Goal: Information Seeking & Learning: Learn about a topic

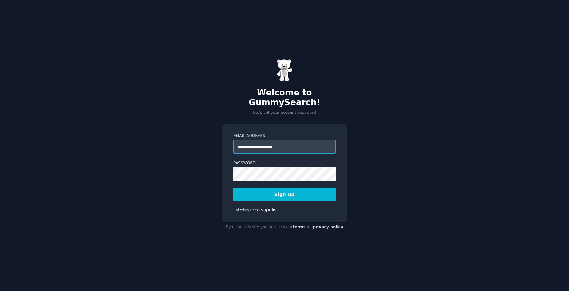
type input "**********"
click at [208, 149] on div "**********" at bounding box center [284, 145] width 569 height 291
click at [184, 183] on div "**********" at bounding box center [284, 145] width 569 height 291
click at [202, 189] on div "**********" at bounding box center [284, 145] width 569 height 291
click at [252, 193] on button "Sign up" at bounding box center [284, 194] width 102 height 13
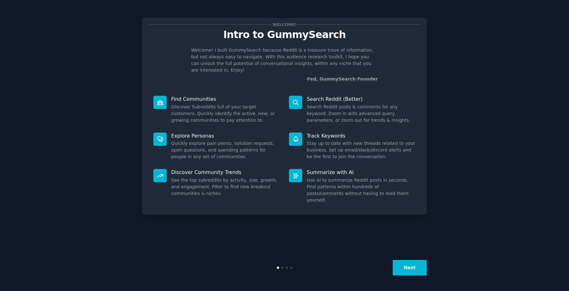
click at [414, 268] on button "Next" at bounding box center [410, 268] width 34 height 16
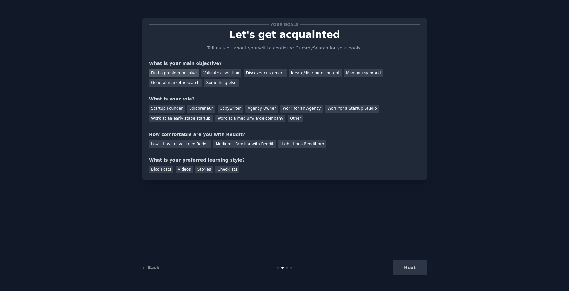
click at [189, 73] on div "Find a problem to solve" at bounding box center [174, 73] width 50 height 8
click at [207, 73] on div "Validate a solution" at bounding box center [221, 73] width 40 height 8
click at [185, 73] on div "Find a problem to solve" at bounding box center [174, 73] width 50 height 8
click at [207, 74] on div "Validate a solution" at bounding box center [221, 73] width 40 height 8
click at [188, 69] on div "Find a problem to solve" at bounding box center [174, 73] width 50 height 8
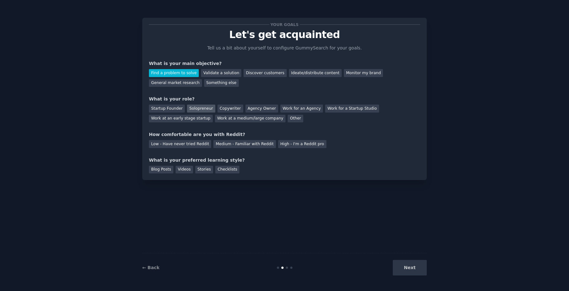
click at [204, 108] on div "Solopreneur" at bounding box center [201, 109] width 28 height 8
click at [226, 142] on div "Medium - Familiar with Reddit" at bounding box center [244, 144] width 62 height 8
click at [414, 271] on div "Next" at bounding box center [379, 268] width 95 height 16
click at [204, 170] on div "Stories" at bounding box center [204, 170] width 18 height 8
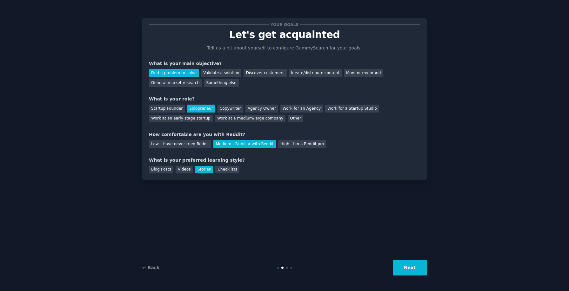
click at [409, 267] on button "Next" at bounding box center [410, 268] width 34 height 16
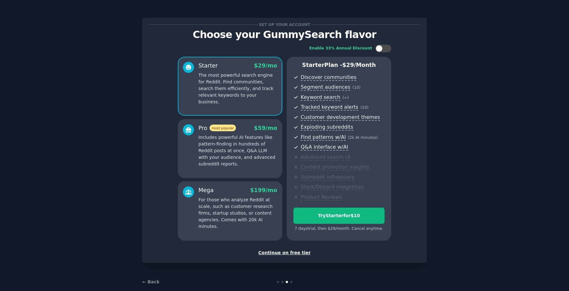
click at [293, 251] on div "Continue on free tier" at bounding box center [284, 253] width 271 height 7
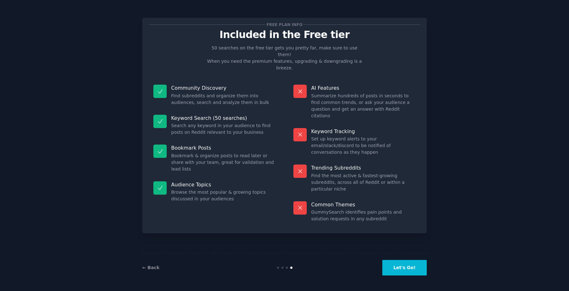
click at [401, 269] on button "Let's Go!" at bounding box center [404, 268] width 44 height 16
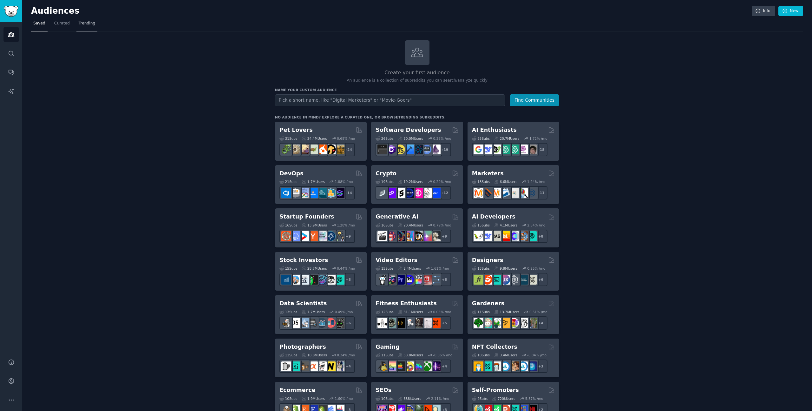
click at [93, 25] on span "Trending" at bounding box center [87, 24] width 17 height 6
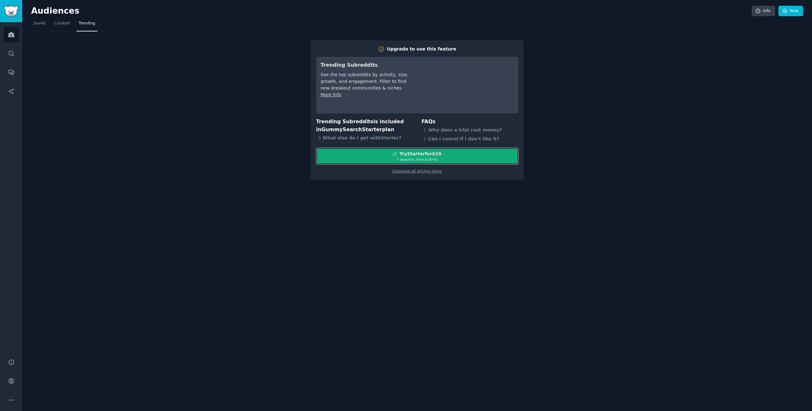
click at [414, 154] on div "Try Starter for $10" at bounding box center [421, 153] width 42 height 7
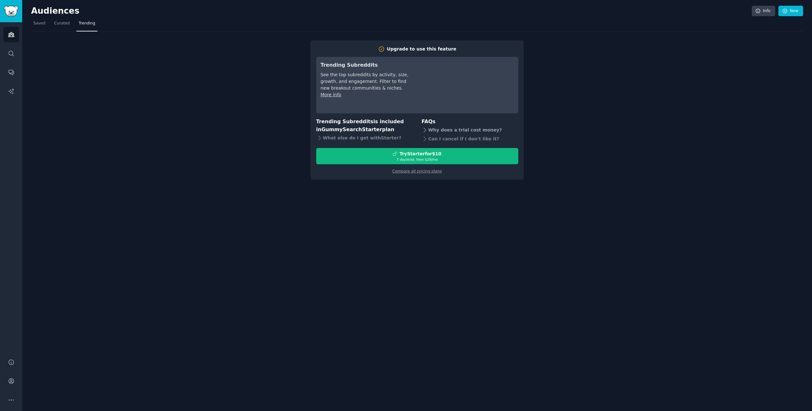
click at [458, 130] on div "Why does a trial cost money?" at bounding box center [470, 130] width 97 height 9
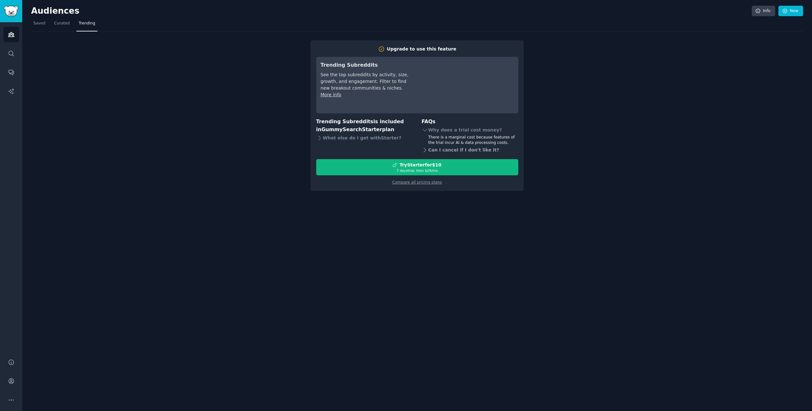
click at [431, 148] on div "Can I cancel if I don't like it?" at bounding box center [470, 150] width 97 height 9
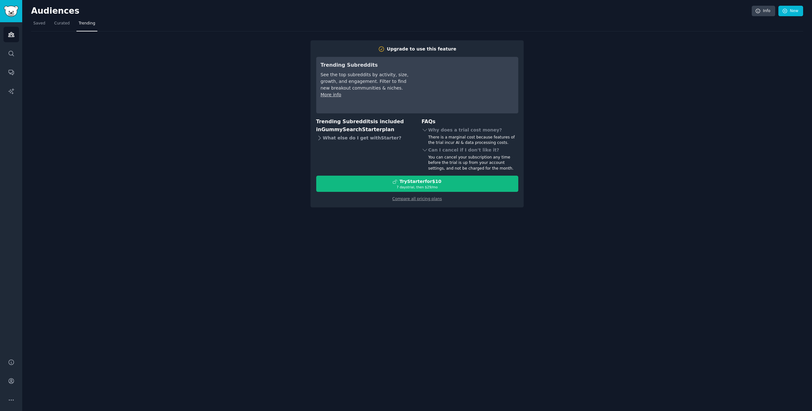
click at [347, 139] on div "What else do I get with Starter ?" at bounding box center [364, 137] width 97 height 9
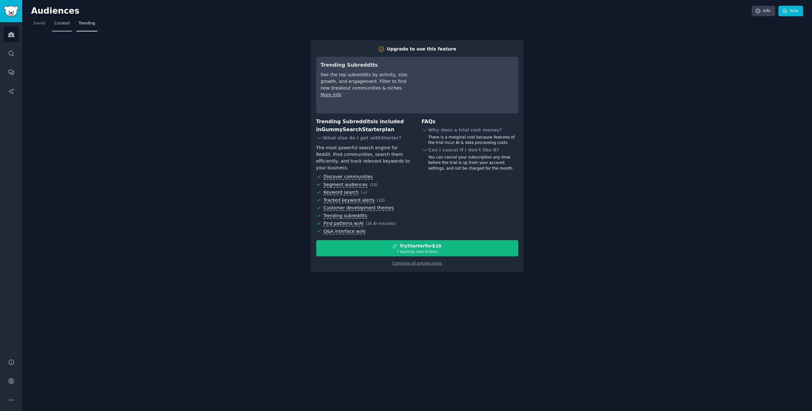
click at [55, 26] on span "Curated" at bounding box center [62, 24] width 16 height 6
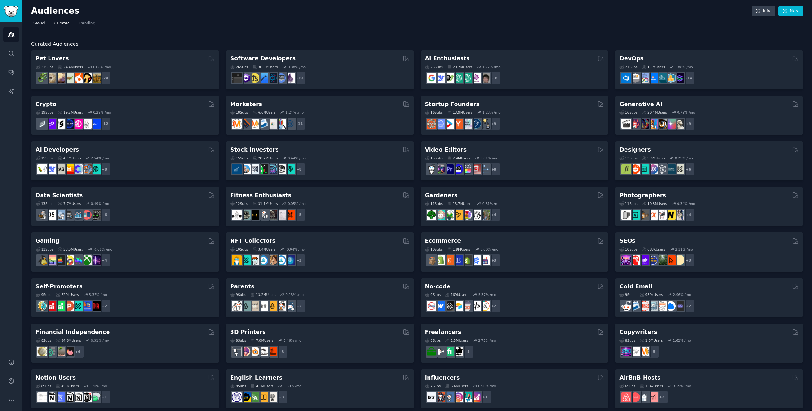
click at [38, 26] on span "Saved" at bounding box center [39, 24] width 12 height 6
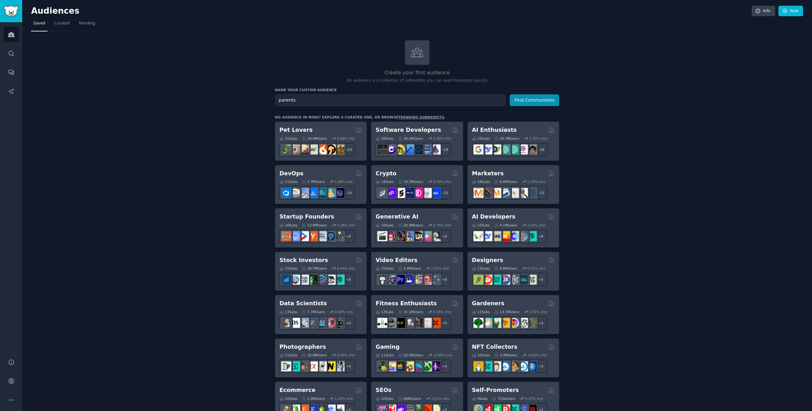
type input "parents"
click at [510, 94] on button "Find Communities" at bounding box center [535, 100] width 50 height 12
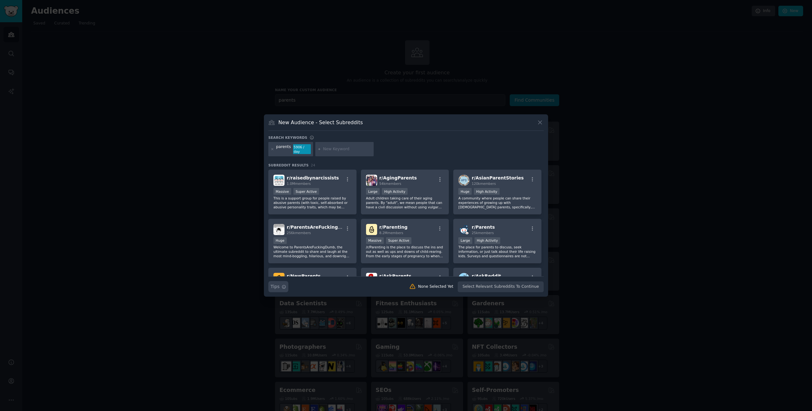
click at [275, 286] on span "Tips" at bounding box center [275, 286] width 9 height 7
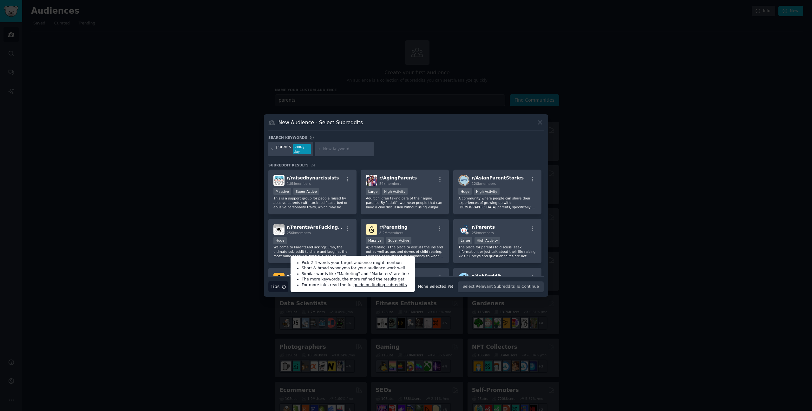
click at [345, 133] on div "New Audience - Select Subreddits Search keywords parents 5906 / day Subreddit R…" at bounding box center [406, 205] width 284 height 182
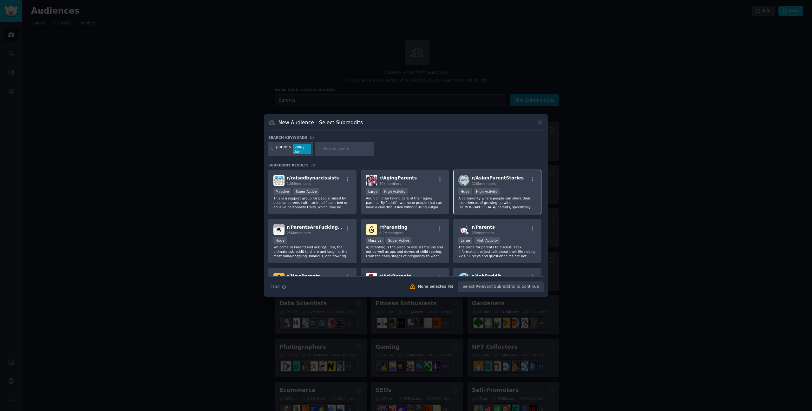
click at [478, 208] on p "A community where people can share their experiences of growing up with [DEMOGR…" at bounding box center [498, 202] width 78 height 13
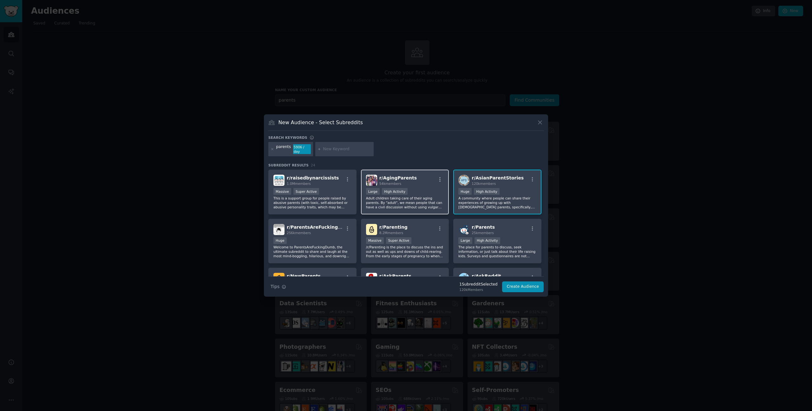
click at [437, 201] on p "Adult children taking care of their aging parents. By "adult", we mean people t…" at bounding box center [405, 202] width 78 height 13
click at [442, 202] on p "Adult children taking care of their aging parents. By "adult", we mean people t…" at bounding box center [405, 202] width 78 height 13
click at [460, 202] on p "A community where people can share their experiences of growing up with [DEMOGR…" at bounding box center [498, 202] width 78 height 13
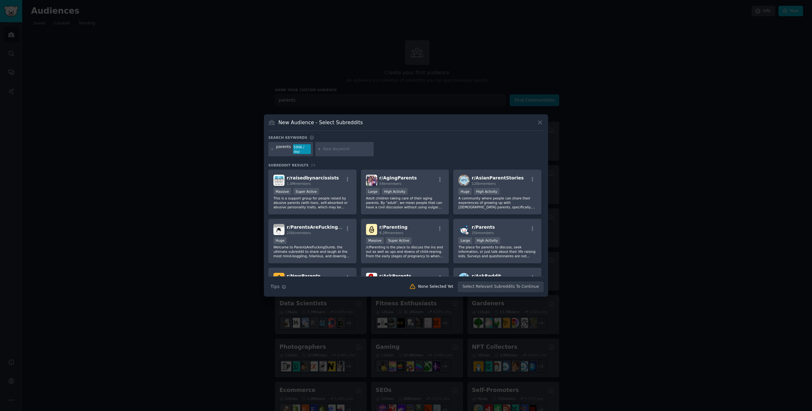
click at [334, 150] on input "text" at bounding box center [347, 149] width 48 height 6
type input "problem"
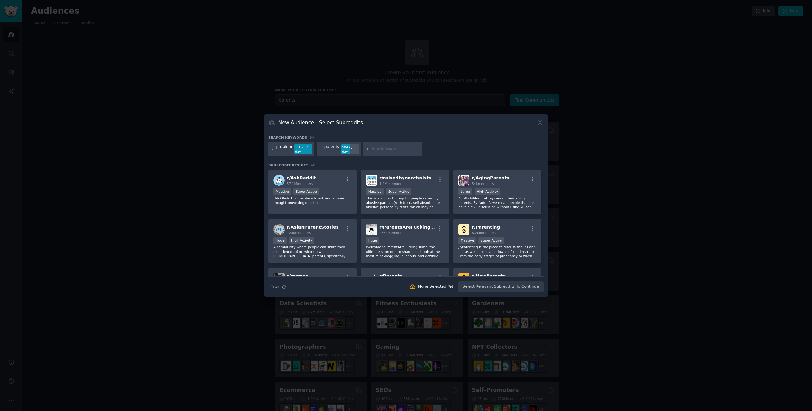
click at [319, 148] on icon at bounding box center [320, 148] width 3 height 3
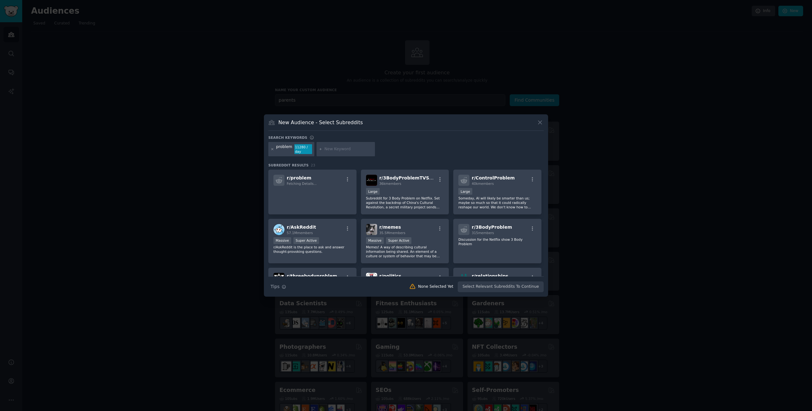
click at [272, 149] on icon at bounding box center [272, 148] width 3 height 3
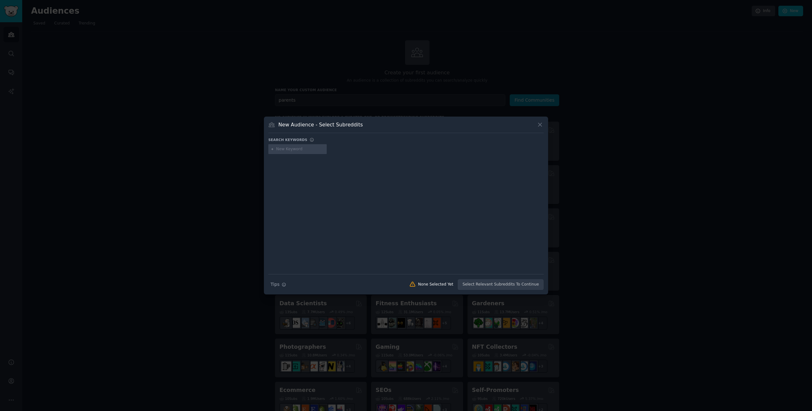
click at [291, 152] on div at bounding box center [297, 149] width 58 height 10
click at [296, 149] on input "text" at bounding box center [300, 149] width 48 height 6
type input "parents"
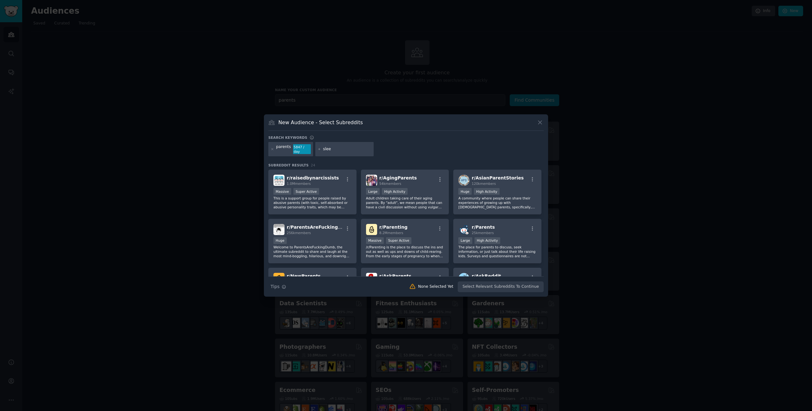
type input "sleep"
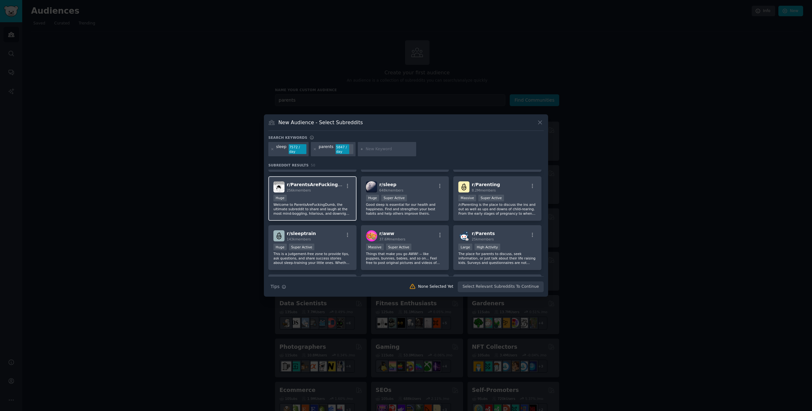
scroll to position [44, 0]
type input "tantrum"
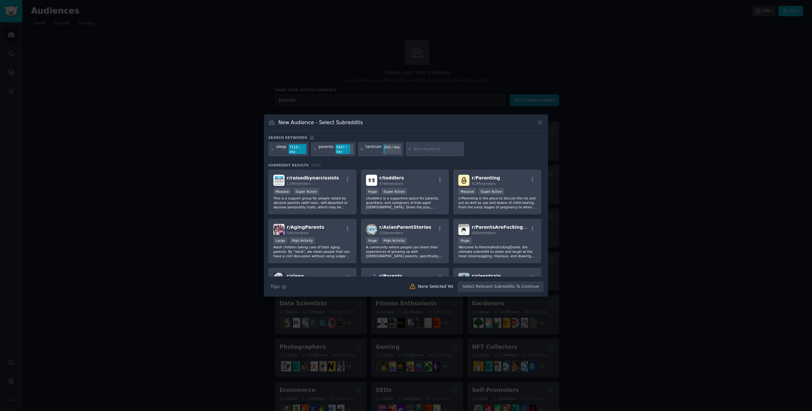
click at [361, 149] on icon at bounding box center [361, 148] width 3 height 3
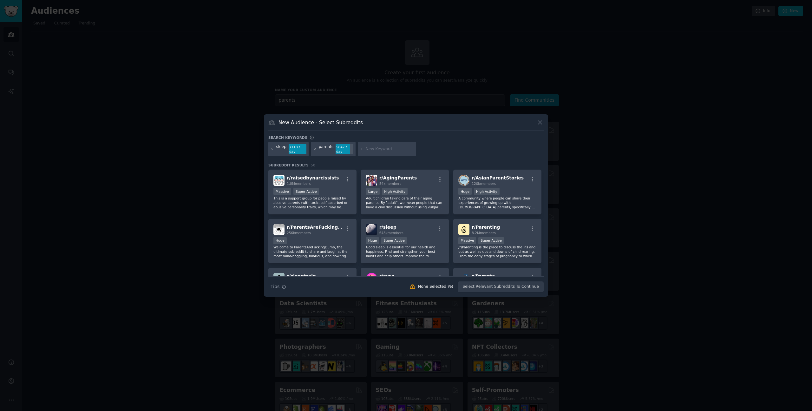
click at [370, 149] on input "text" at bounding box center [390, 149] width 48 height 6
type input "trouble sleeping"
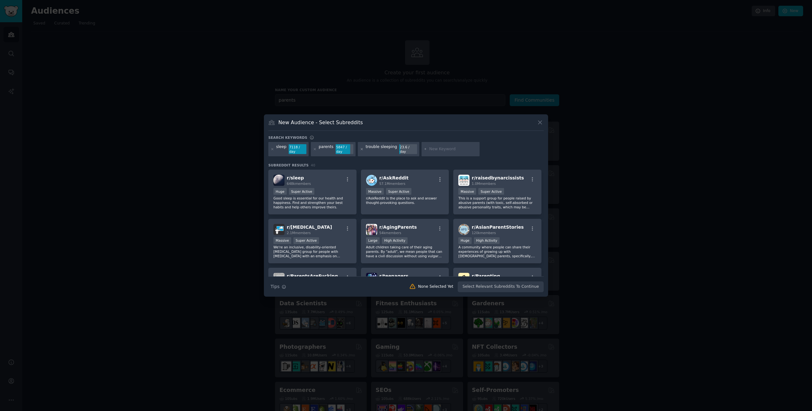
click at [360, 149] on icon at bounding box center [361, 148] width 3 height 3
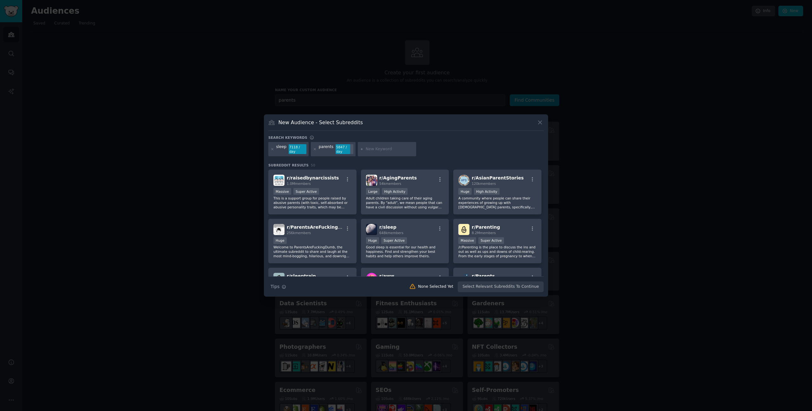
click at [377, 149] on input "text" at bounding box center [390, 149] width 48 height 6
type input "bedtime"
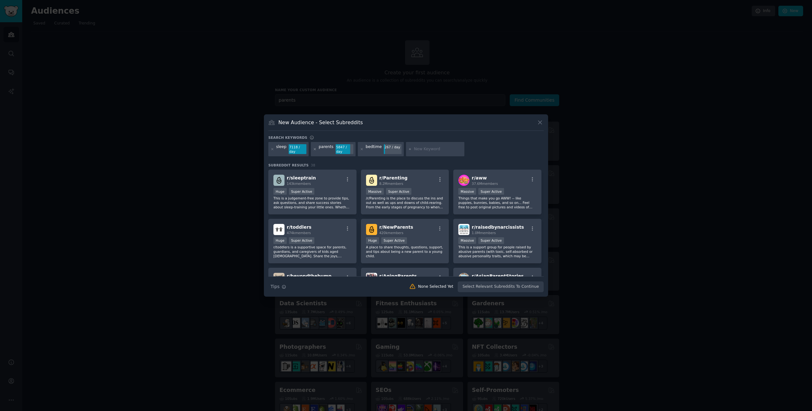
click at [315, 149] on icon at bounding box center [315, 149] width 2 height 2
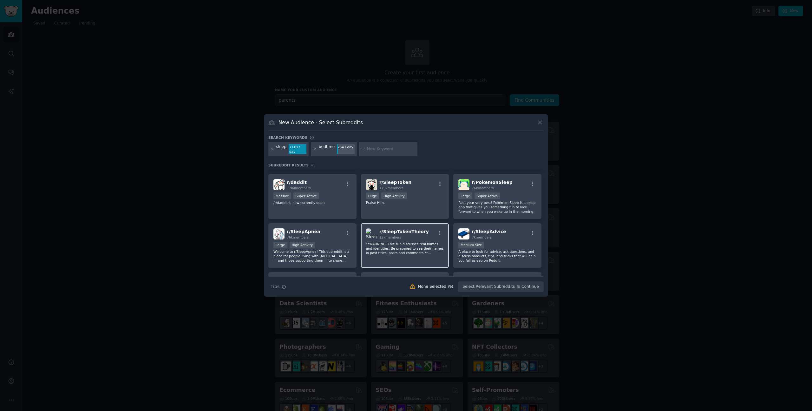
scroll to position [100, 0]
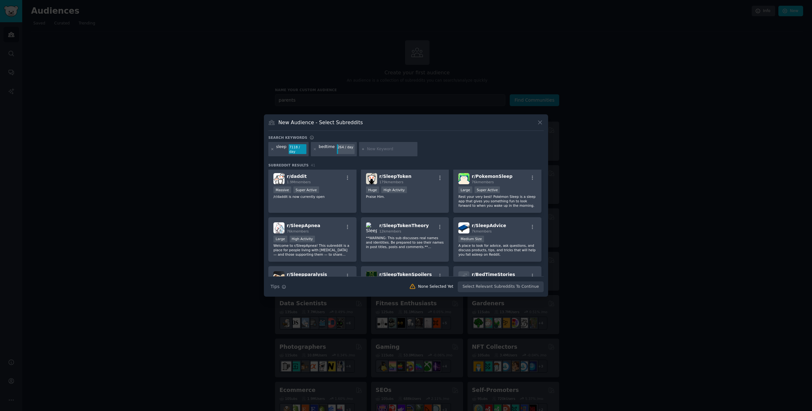
click at [273, 148] on icon at bounding box center [272, 148] width 3 height 3
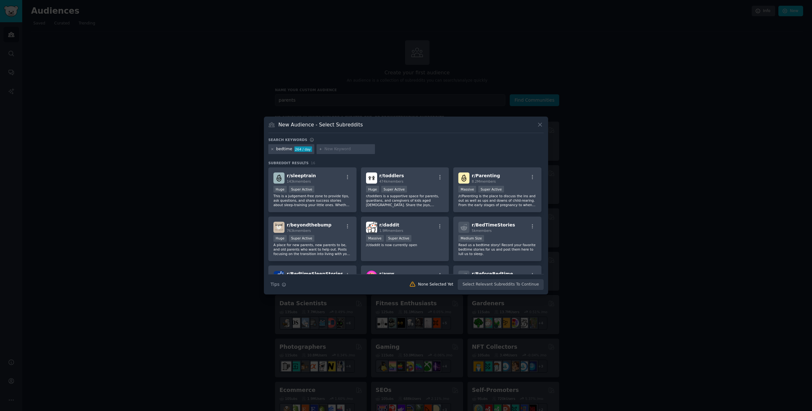
click at [273, 149] on icon at bounding box center [272, 148] width 3 height 3
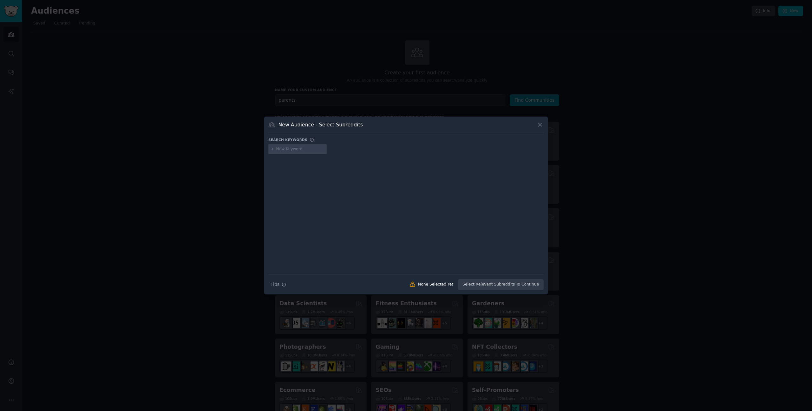
click at [282, 149] on input "text" at bounding box center [300, 149] width 48 height 6
type input "kids"
type input "emotional"
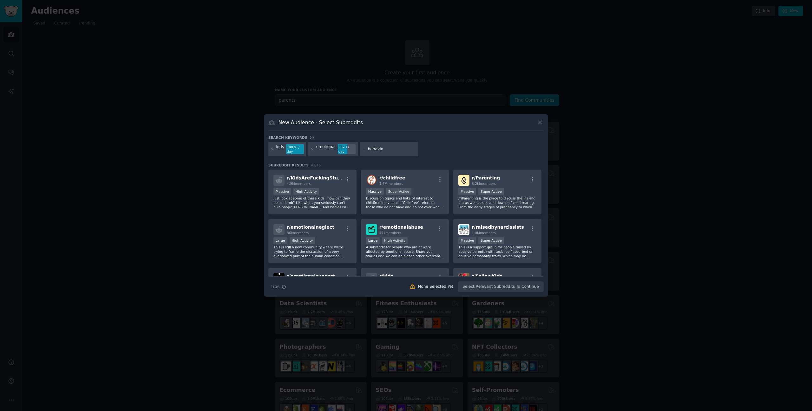
type input "behavior"
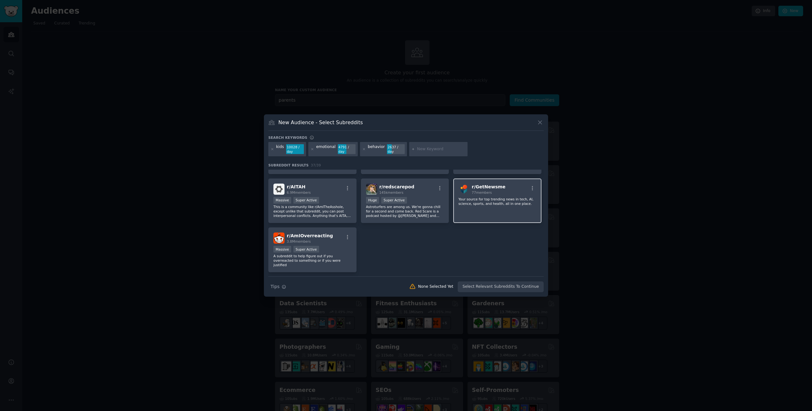
scroll to position [540, 0]
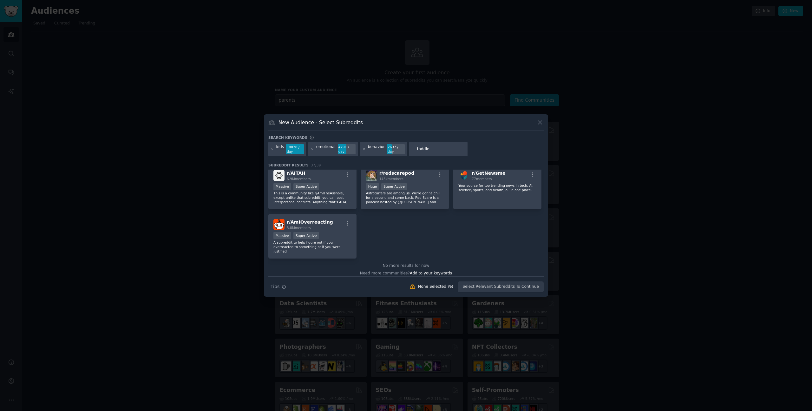
type input "toddler"
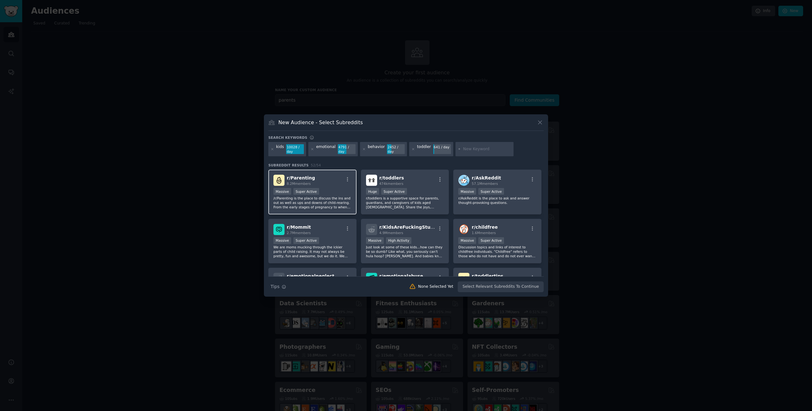
click at [350, 207] on p "/r/Parenting is the place to discuss the ins and out as well as ups and downs o…" at bounding box center [313, 202] width 78 height 13
click at [369, 208] on p "r/toddlers is a supportive space for parents, guardians, and caregivers of kids…" at bounding box center [405, 202] width 78 height 13
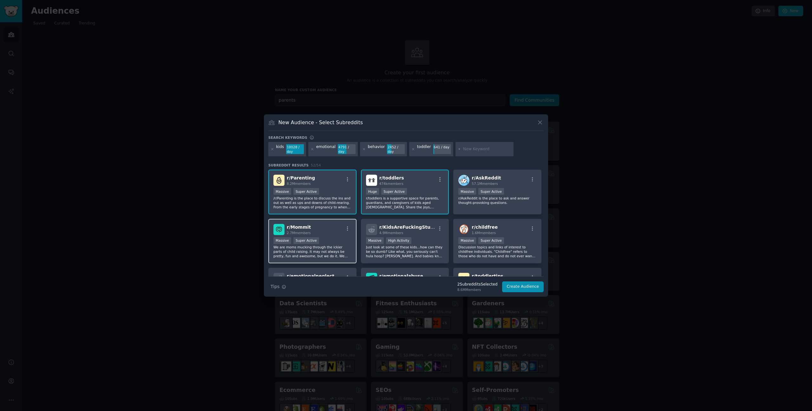
click at [336, 226] on div "r/ Mommit 2.7M members" at bounding box center [313, 229] width 78 height 11
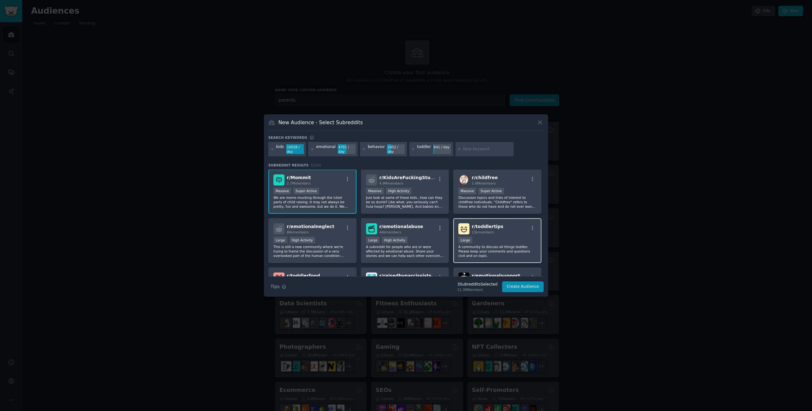
scroll to position [52, 0]
click at [470, 251] on p "A community to discuss all things toddler. Please keep your comments and questi…" at bounding box center [498, 247] width 78 height 13
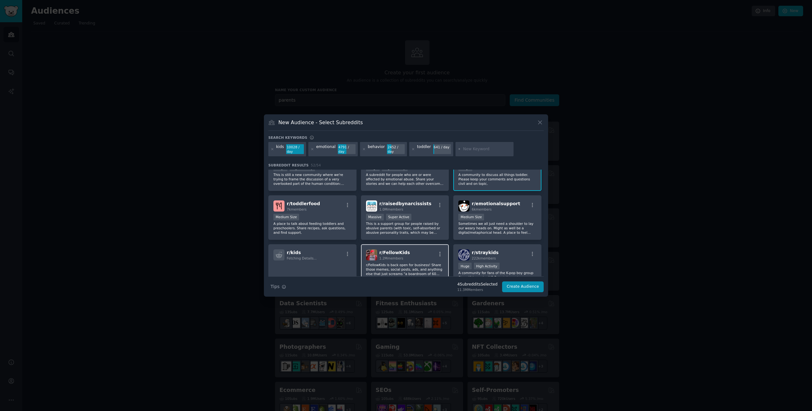
scroll to position [125, 0]
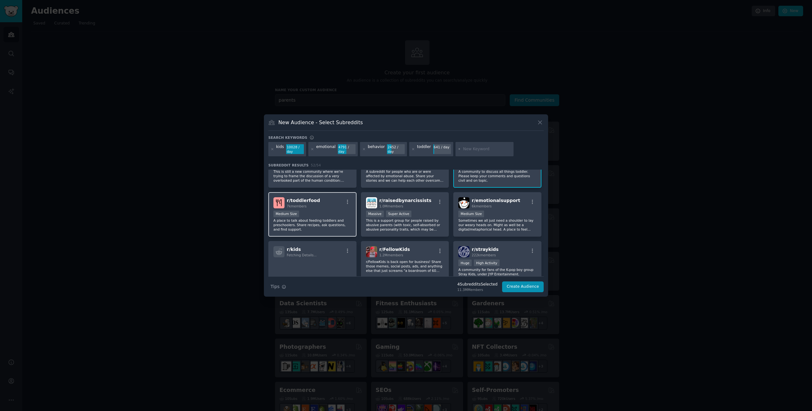
click at [338, 229] on p "A place to talk about feeding toddlers and preschoolers. Share recipes, ask que…" at bounding box center [313, 224] width 78 height 13
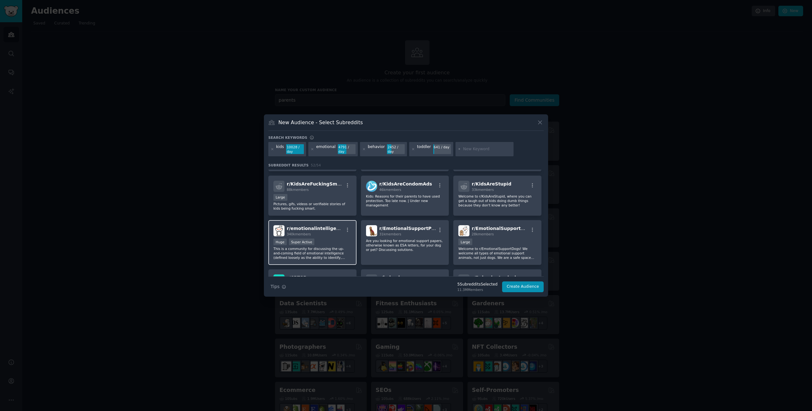
scroll to position [235, 0]
click at [339, 255] on p "This is a community for discussing the up-and-coming field of emotional intelli…" at bounding box center [313, 252] width 78 height 13
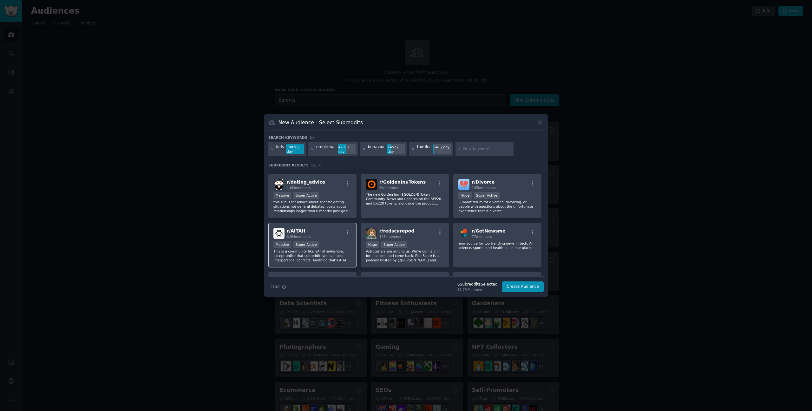
scroll to position [566, 0]
click at [509, 284] on button "Create Audience" at bounding box center [523, 286] width 42 height 11
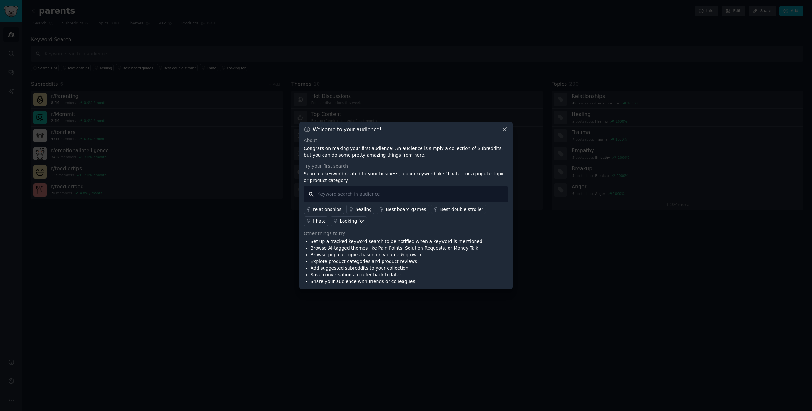
click at [385, 194] on input "text" at bounding box center [406, 194] width 204 height 16
type input "having a hard time"
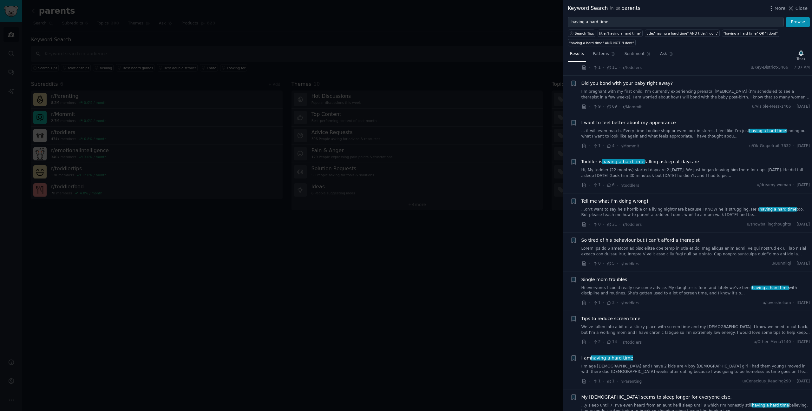
scroll to position [37, 0]
click at [657, 256] on div "So tired of his behaviour but I can’t afford a therapist · 0 · 5 · r/toddlers u…" at bounding box center [696, 250] width 229 height 30
click at [655, 251] on link at bounding box center [696, 249] width 229 height 11
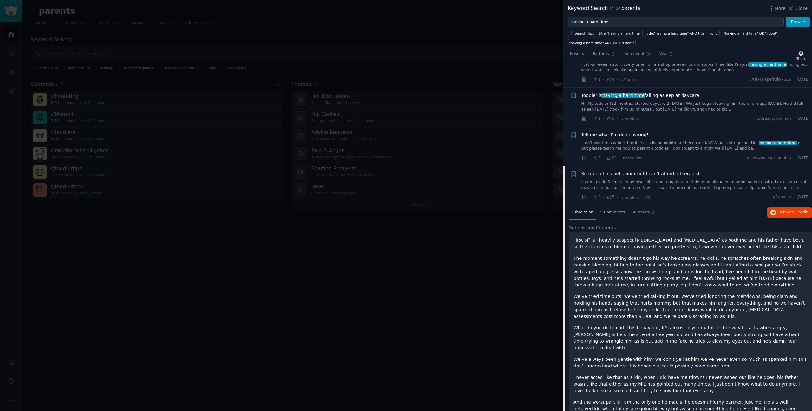
scroll to position [17, 0]
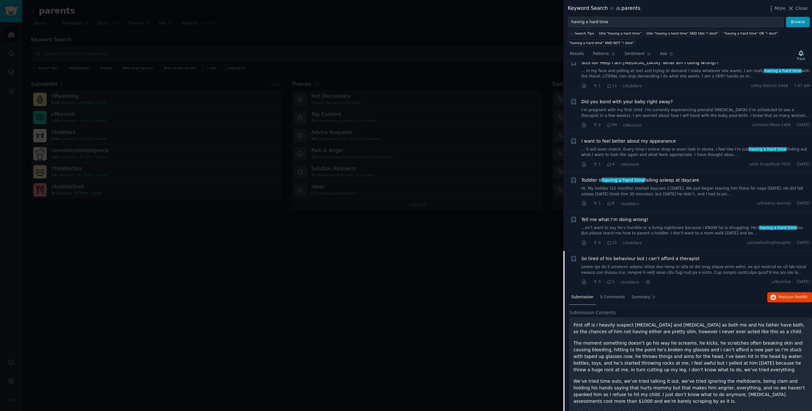
click at [667, 266] on link at bounding box center [696, 269] width 229 height 11
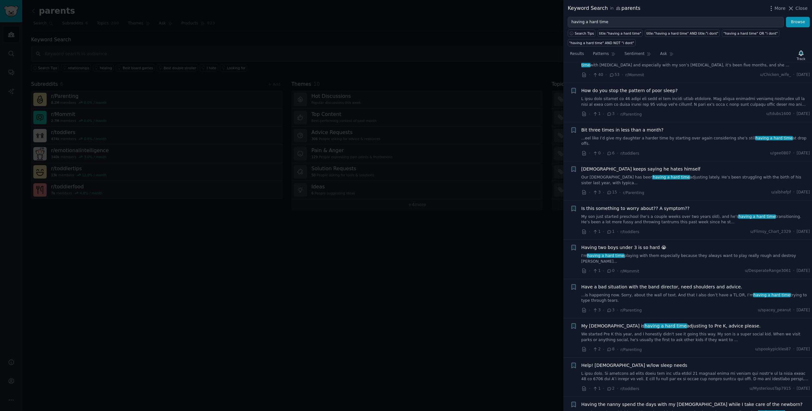
scroll to position [499, 0]
click at [662, 331] on link "We started Pre K this year, and I honestly didn't see it going this way. My son…" at bounding box center [696, 336] width 229 height 11
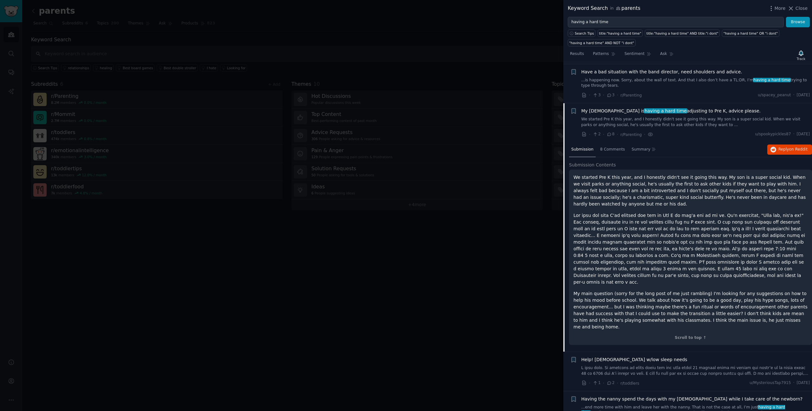
scroll to position [744, 0]
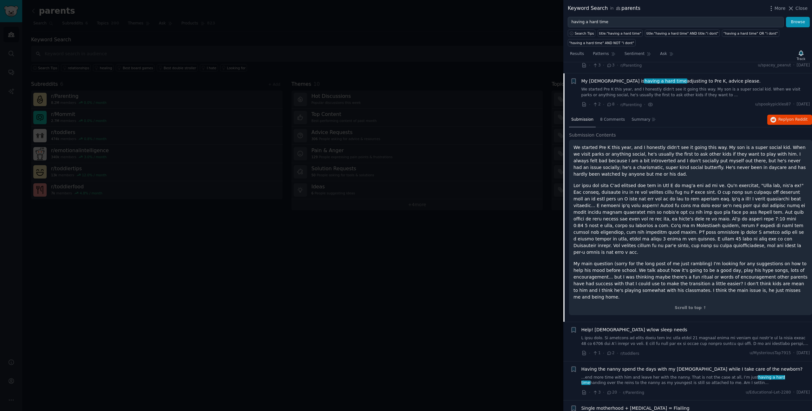
click at [648, 262] on p "My main question (sorry for the long post of me just rambling) I'm looking for …" at bounding box center [691, 280] width 234 height 40
click at [655, 262] on p "My main question (sorry for the long post of me just rambling) I'm looking for …" at bounding box center [691, 280] width 234 height 40
click at [613, 117] on span "8 Comments" at bounding box center [612, 120] width 25 height 6
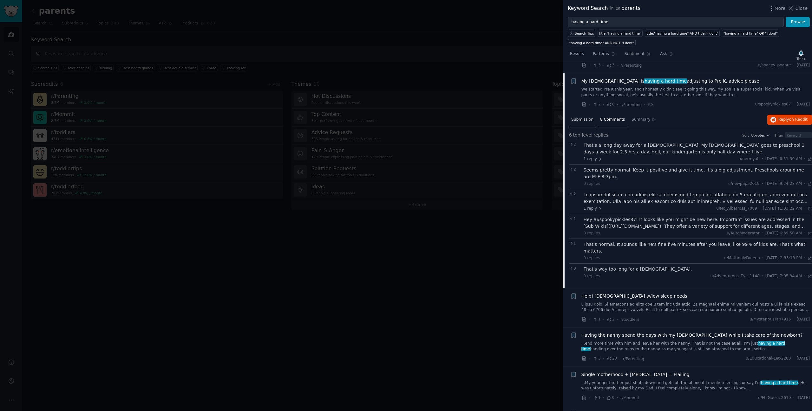
click at [583, 117] on span "Submission" at bounding box center [583, 120] width 22 height 6
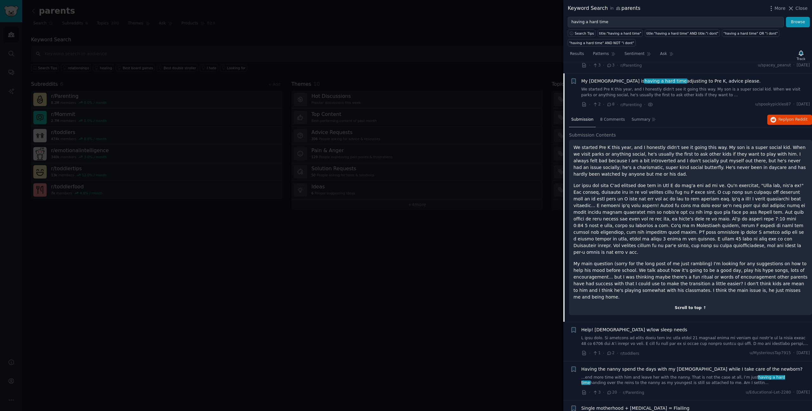
click at [688, 305] on div "Scroll to top ↑" at bounding box center [691, 308] width 234 height 6
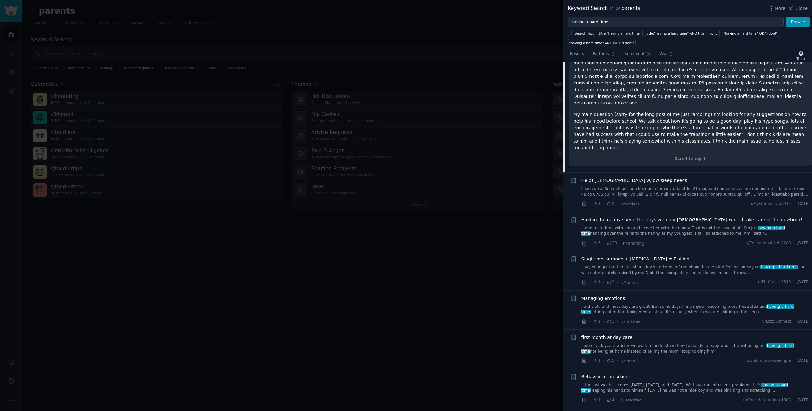
scroll to position [894, 0]
click at [674, 302] on link "...nths old and most days are great. But some days I find myself becoming more …" at bounding box center [696, 307] width 229 height 11
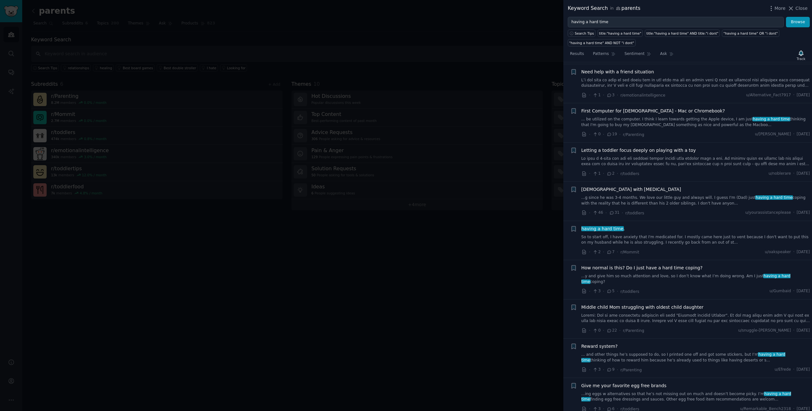
scroll to position [1713, 0]
click at [796, 8] on span "Close" at bounding box center [802, 8] width 12 height 7
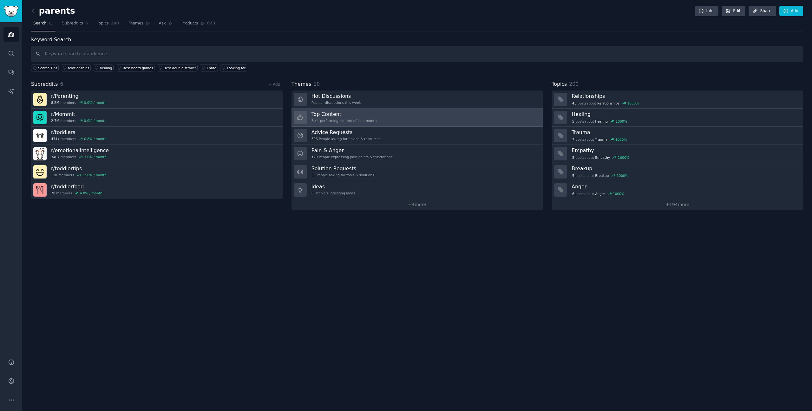
click at [405, 112] on link "Top Content Best-performing content of past month" at bounding box center [418, 118] width 252 height 18
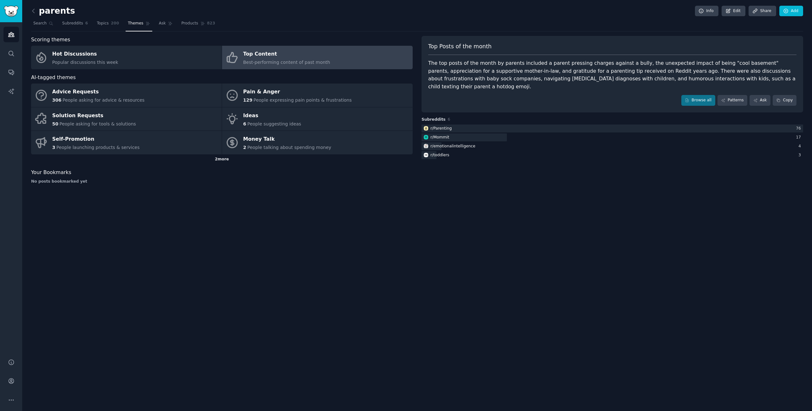
click at [217, 161] on div "2 more" at bounding box center [222, 159] width 382 height 10
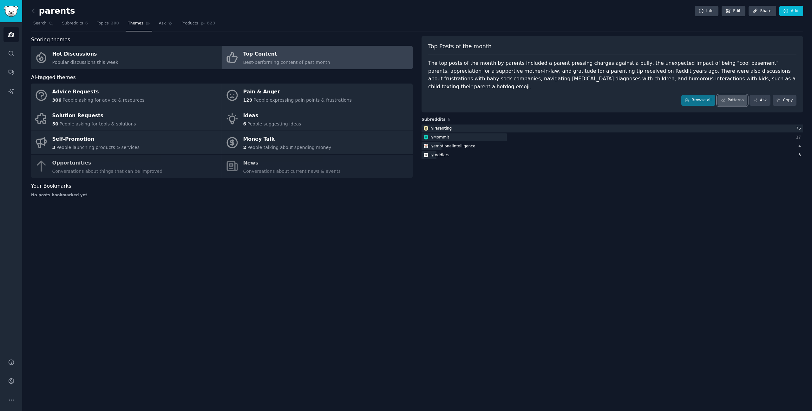
click at [724, 95] on link "Patterns" at bounding box center [733, 100] width 30 height 11
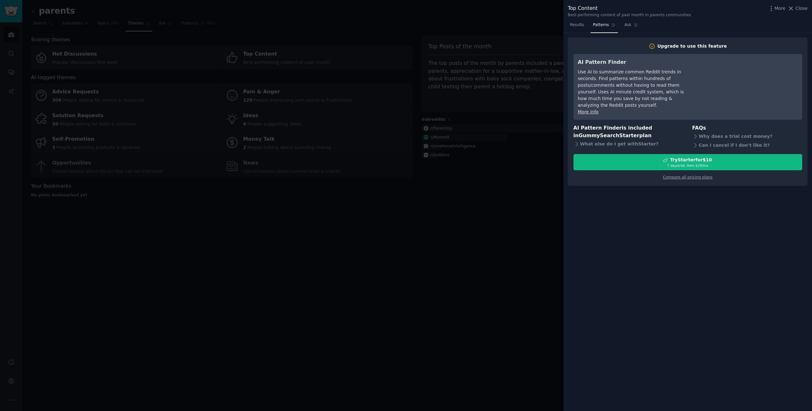
click at [536, 173] on div at bounding box center [406, 205] width 812 height 411
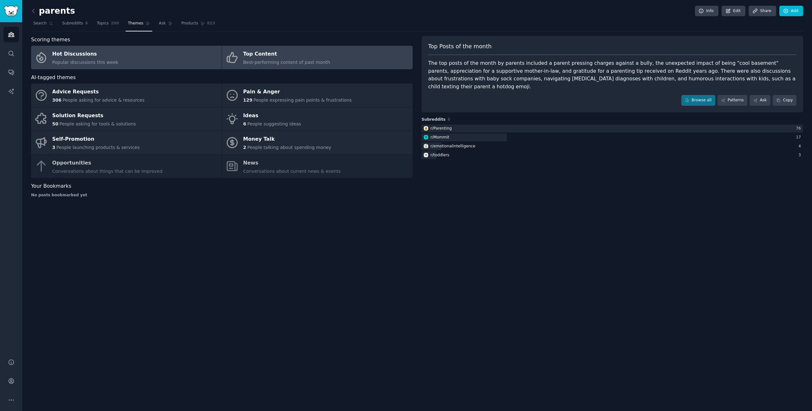
click at [164, 63] on link "Hot Discussions Popular discussions this week" at bounding box center [126, 57] width 191 height 23
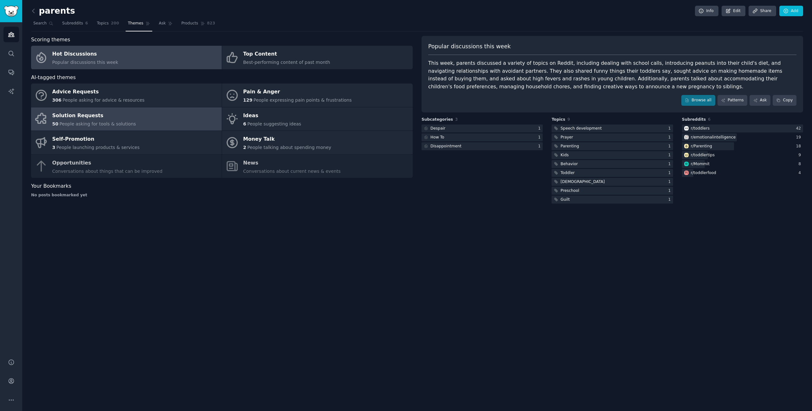
click at [159, 124] on link "Solution Requests 50 People asking for tools & solutions" at bounding box center [126, 118] width 191 height 23
